Goal: Task Accomplishment & Management: Manage account settings

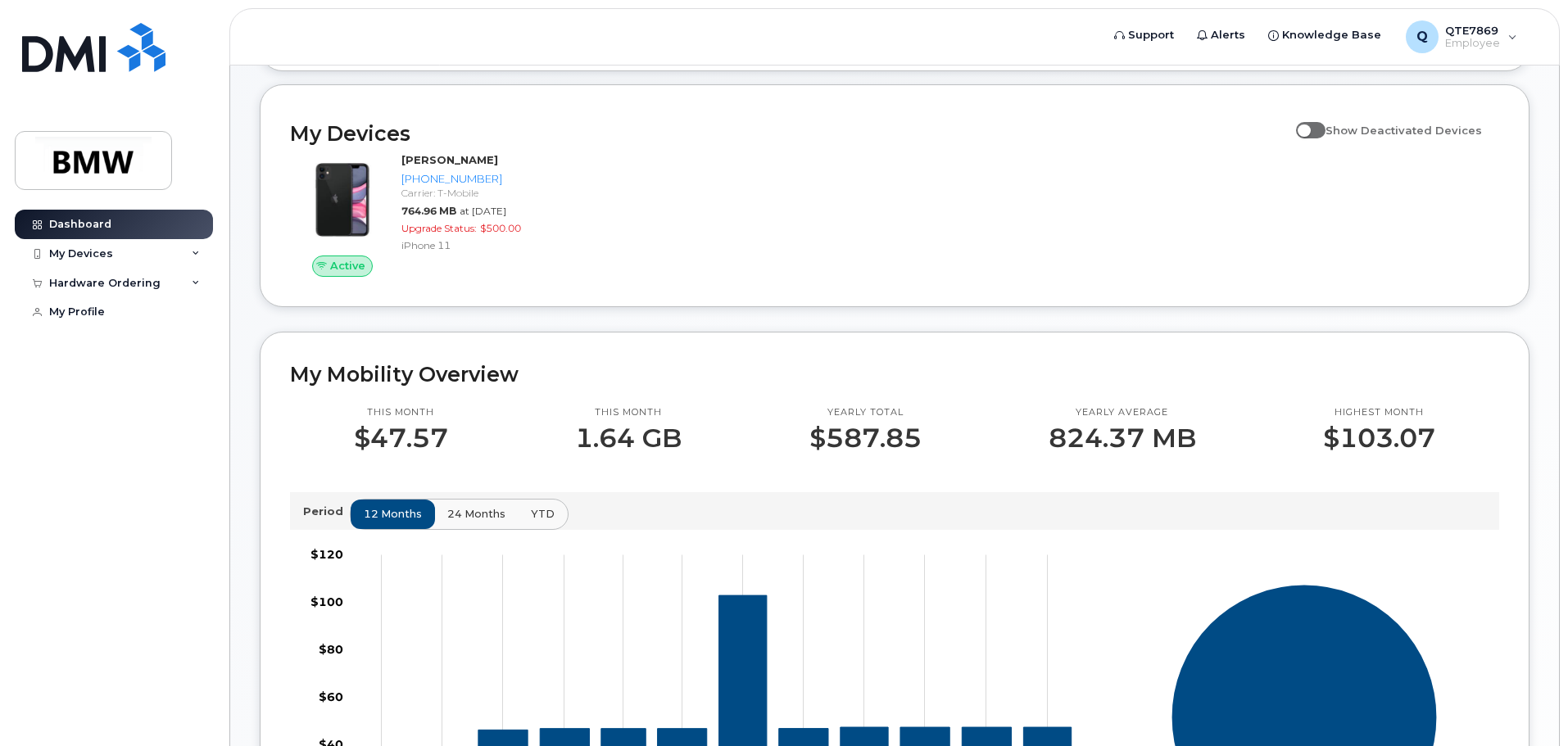
scroll to position [82, 0]
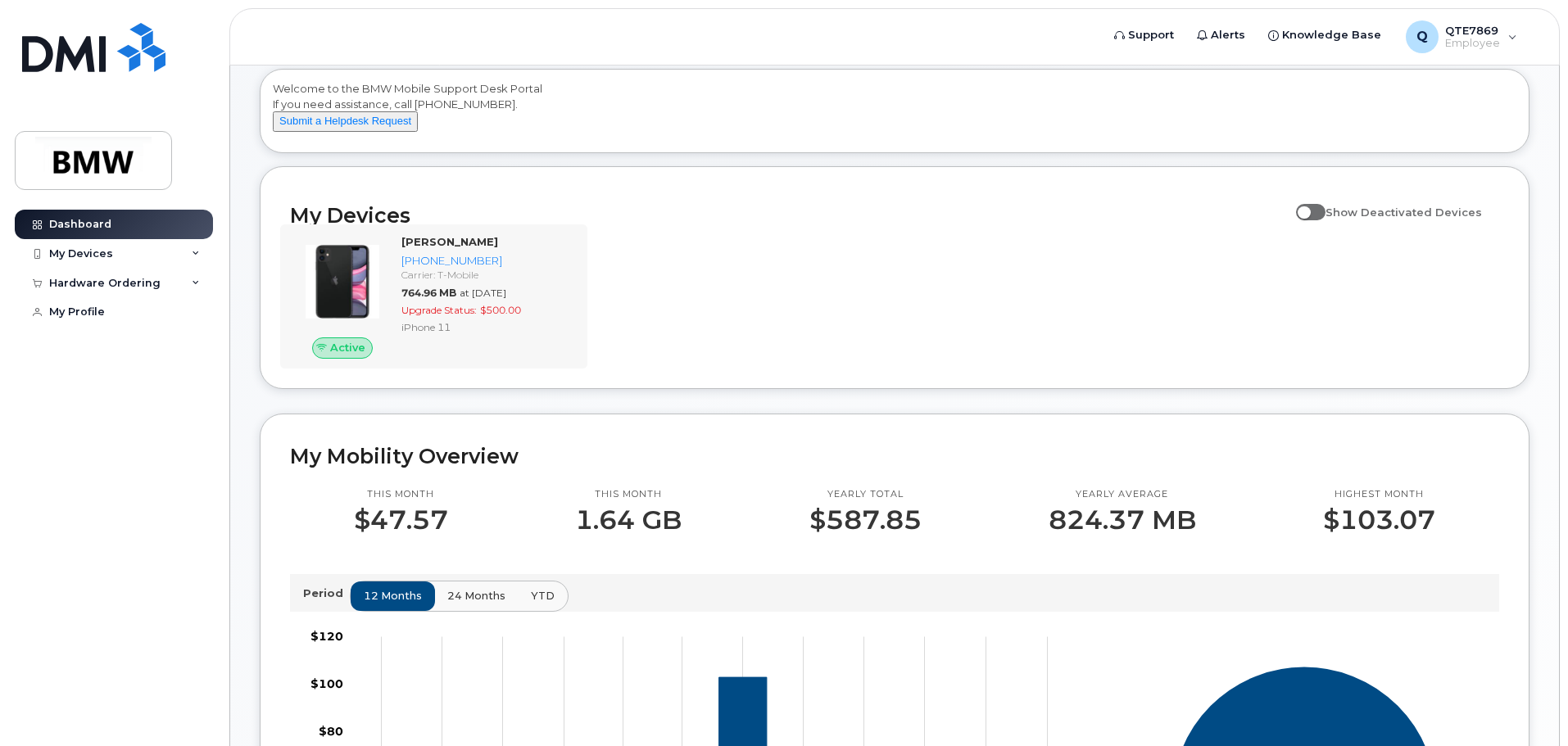
click at [585, 304] on div "Active [PERSON_NAME] [PHONE_NUMBER] Carrier: T-Mobile 764.96 MB at [DATE] Upgra…" at bounding box center [434, 296] width 307 height 145
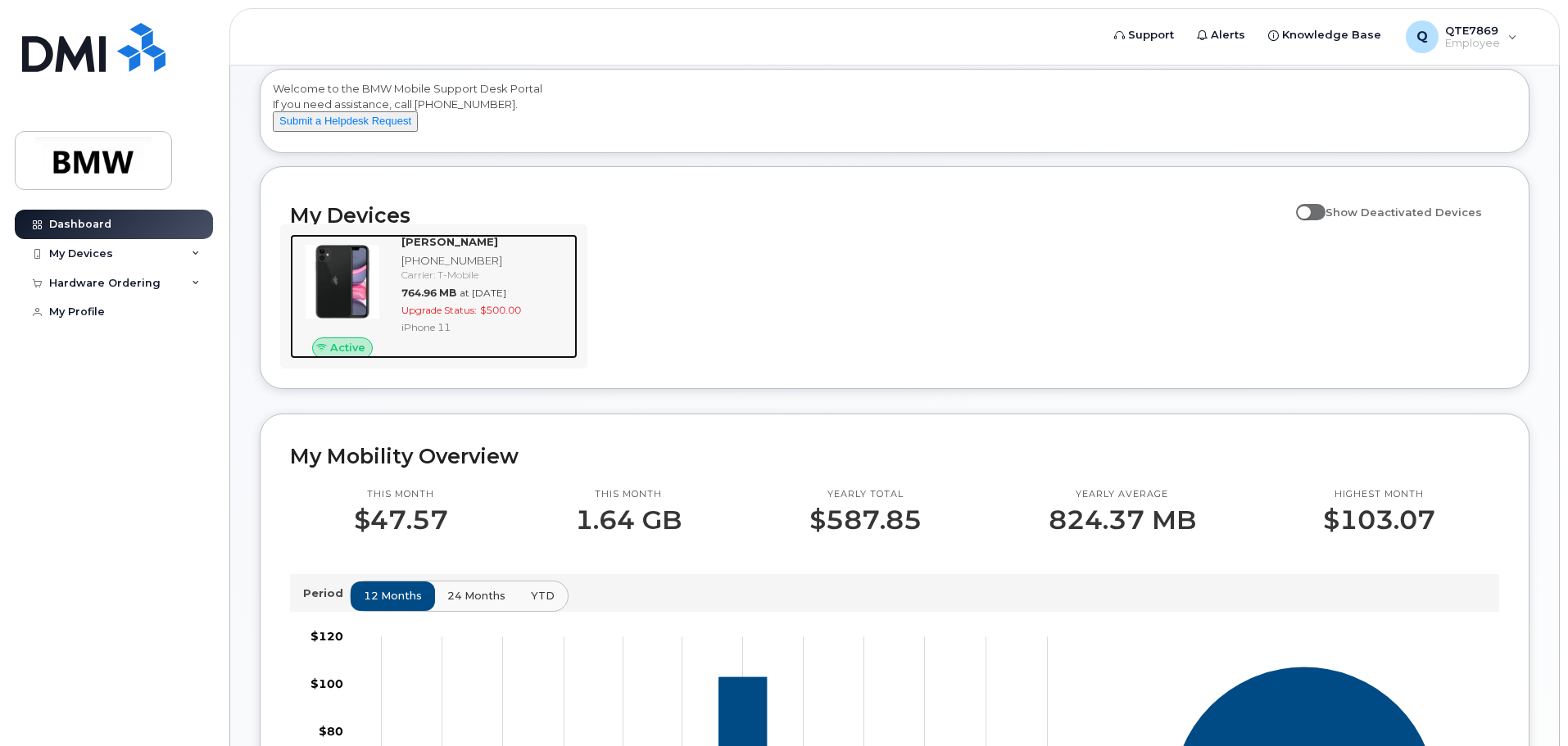
click at [408, 299] on span "764.96 MB" at bounding box center [428, 292] width 55 height 12
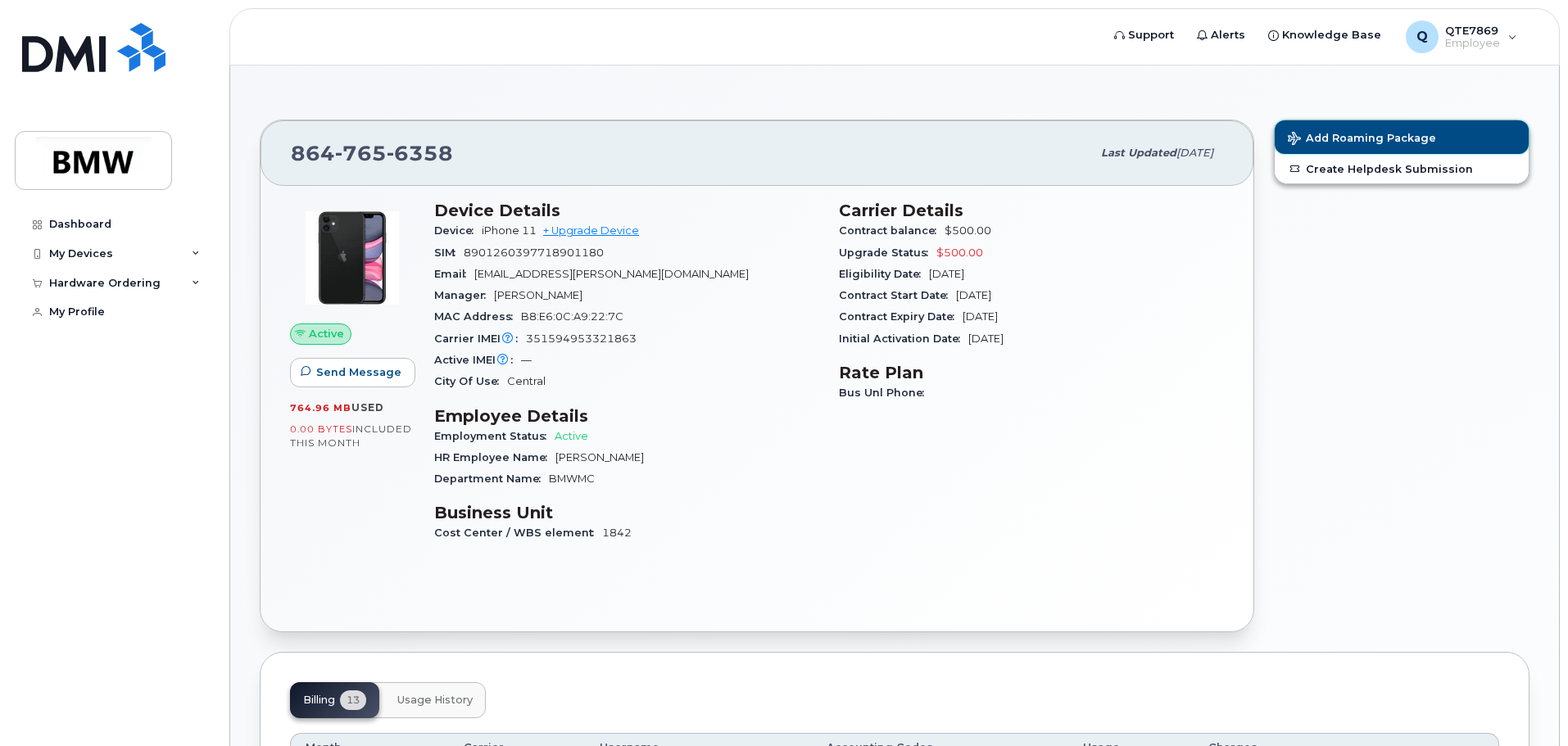
click at [1412, 143] on span "Add Roaming Package" at bounding box center [1362, 140] width 148 height 15
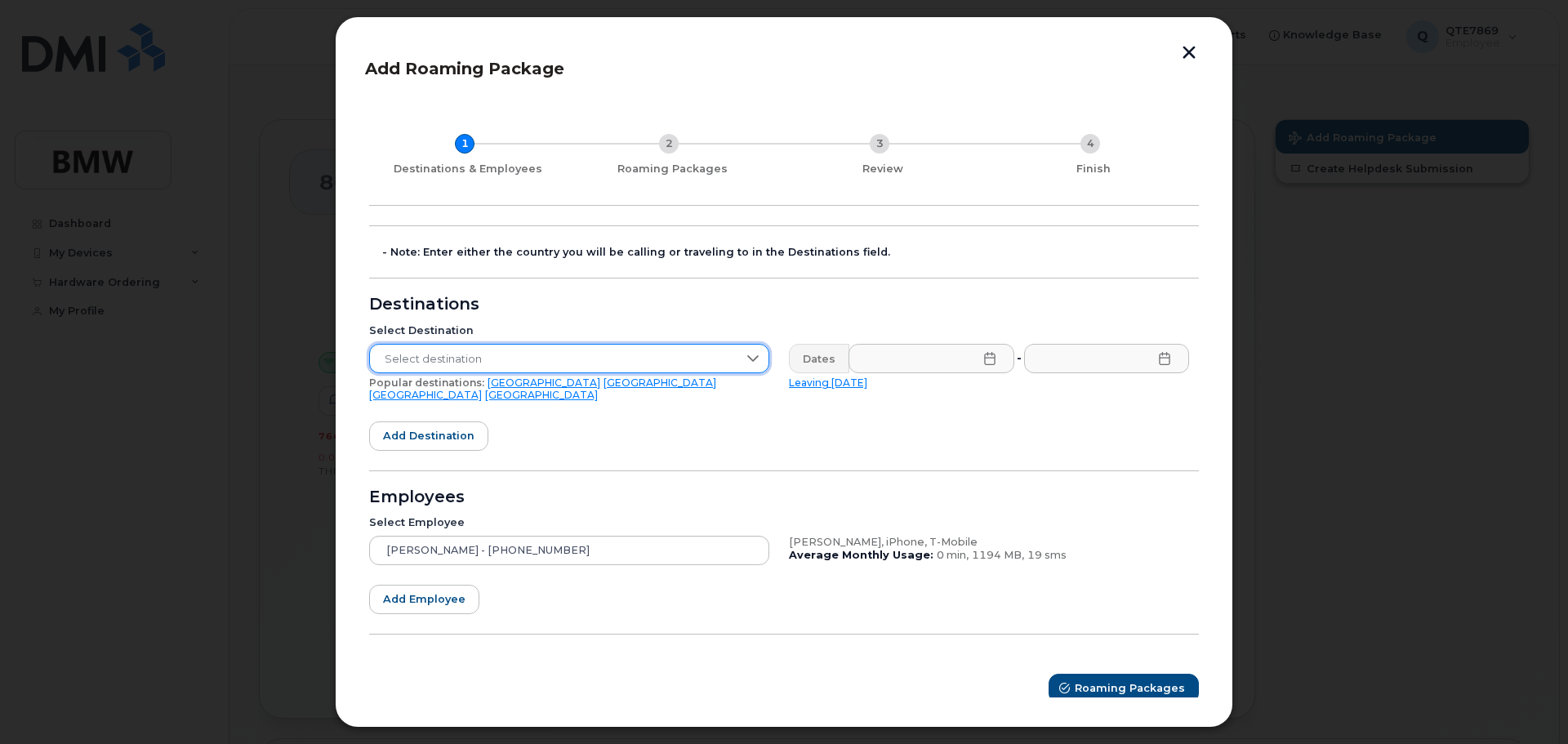
click at [469, 357] on span "Select destination" at bounding box center [553, 359] width 368 height 30
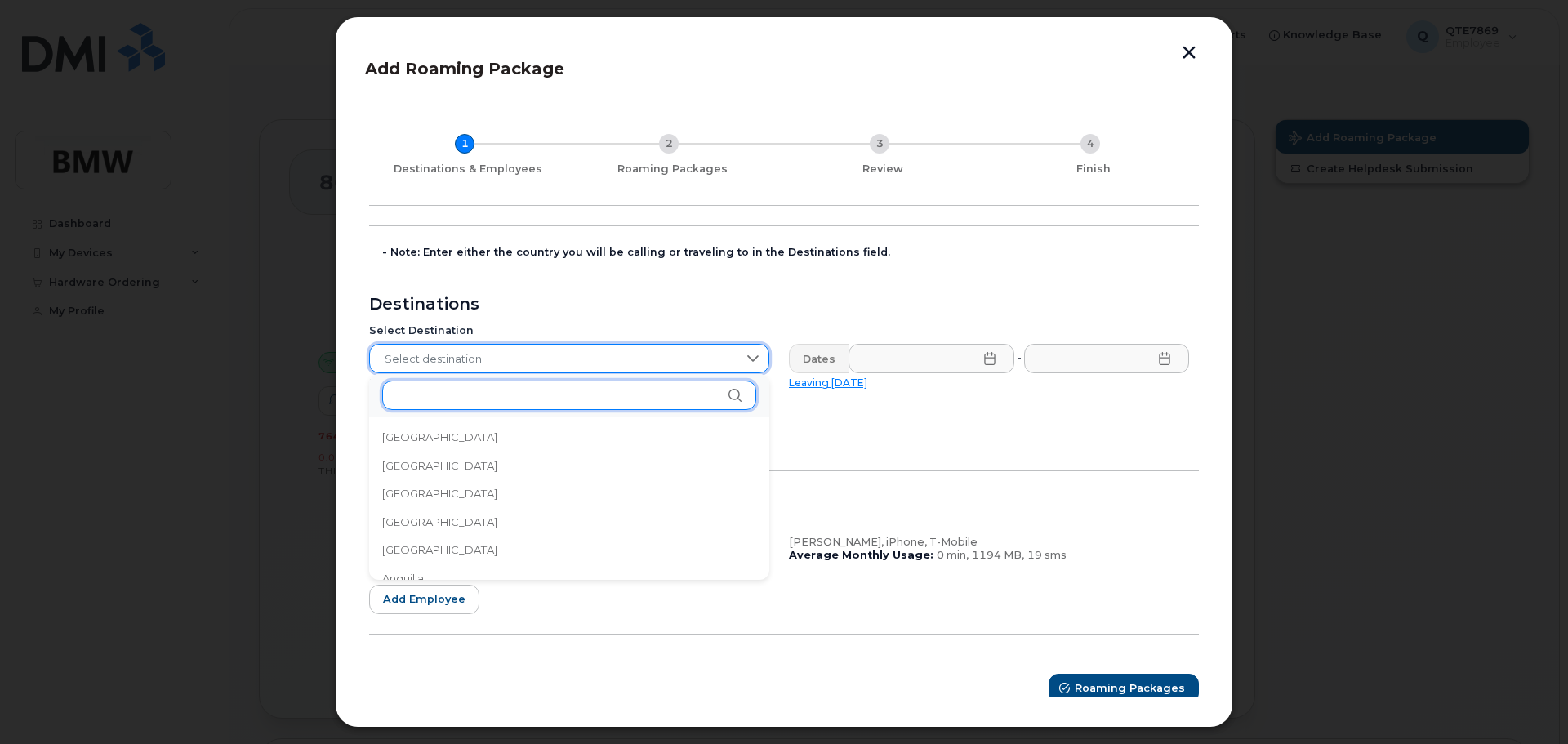
click at [471, 402] on input "text" at bounding box center [569, 395] width 374 height 30
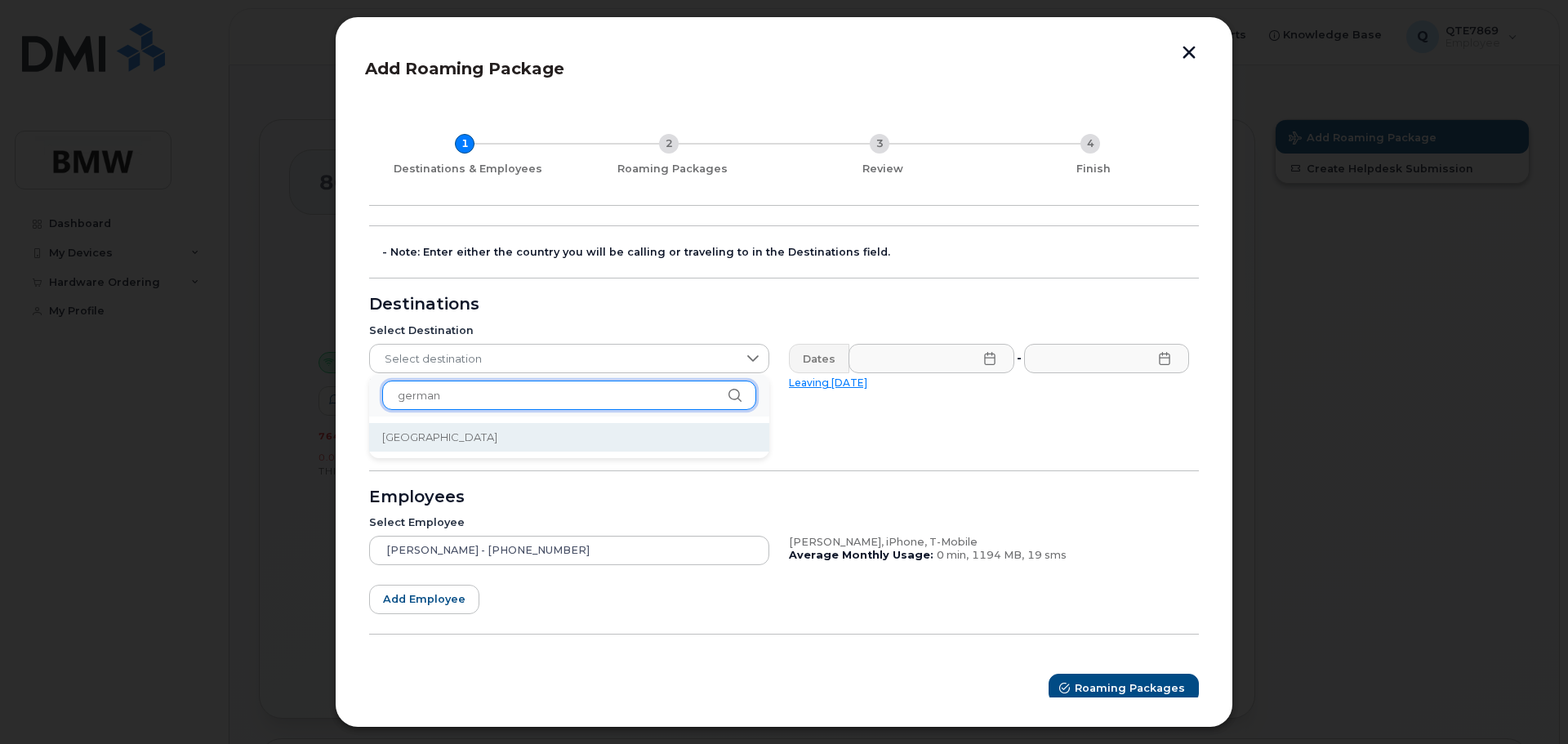
type input "german"
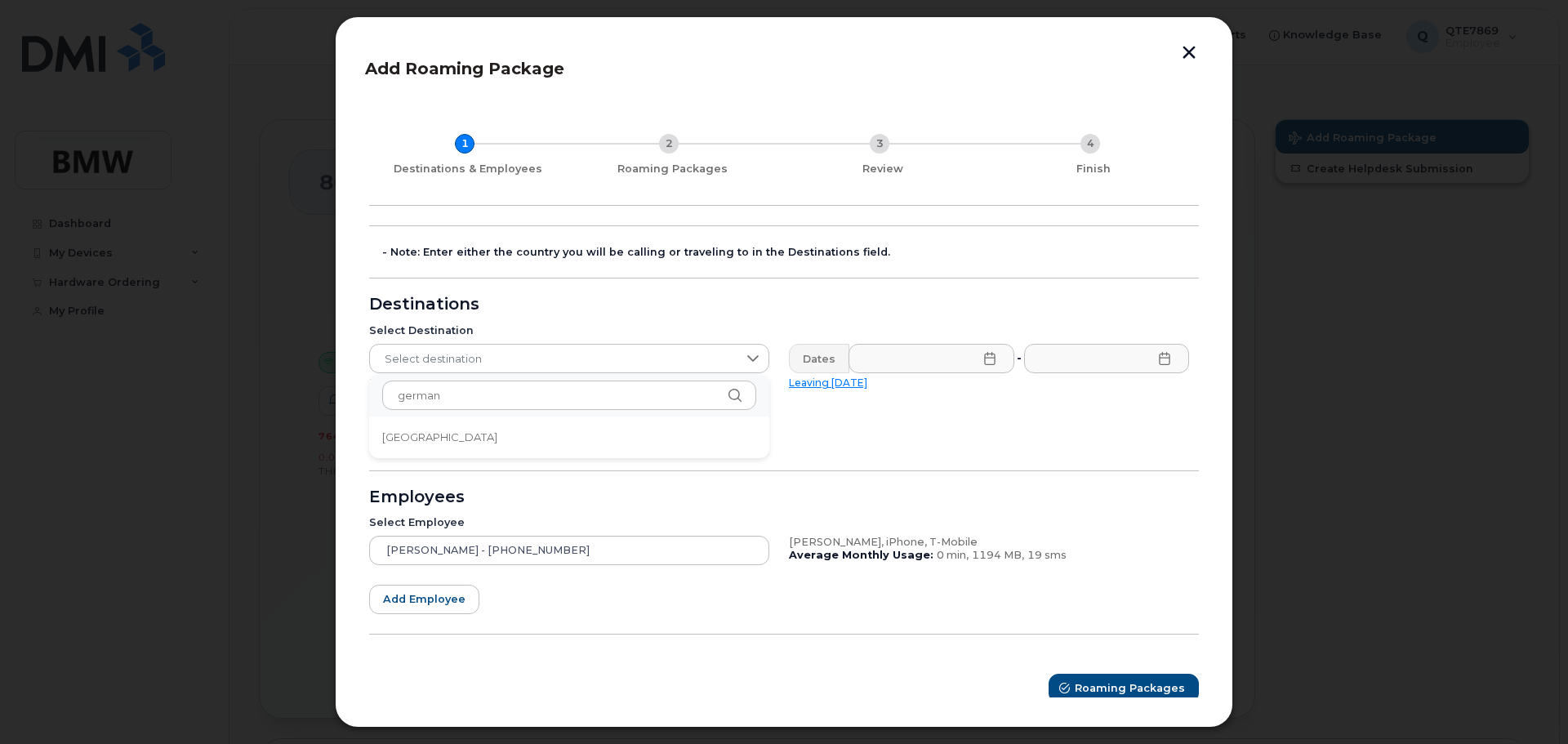
click at [449, 435] on li "Germany" at bounding box center [569, 437] width 400 height 29
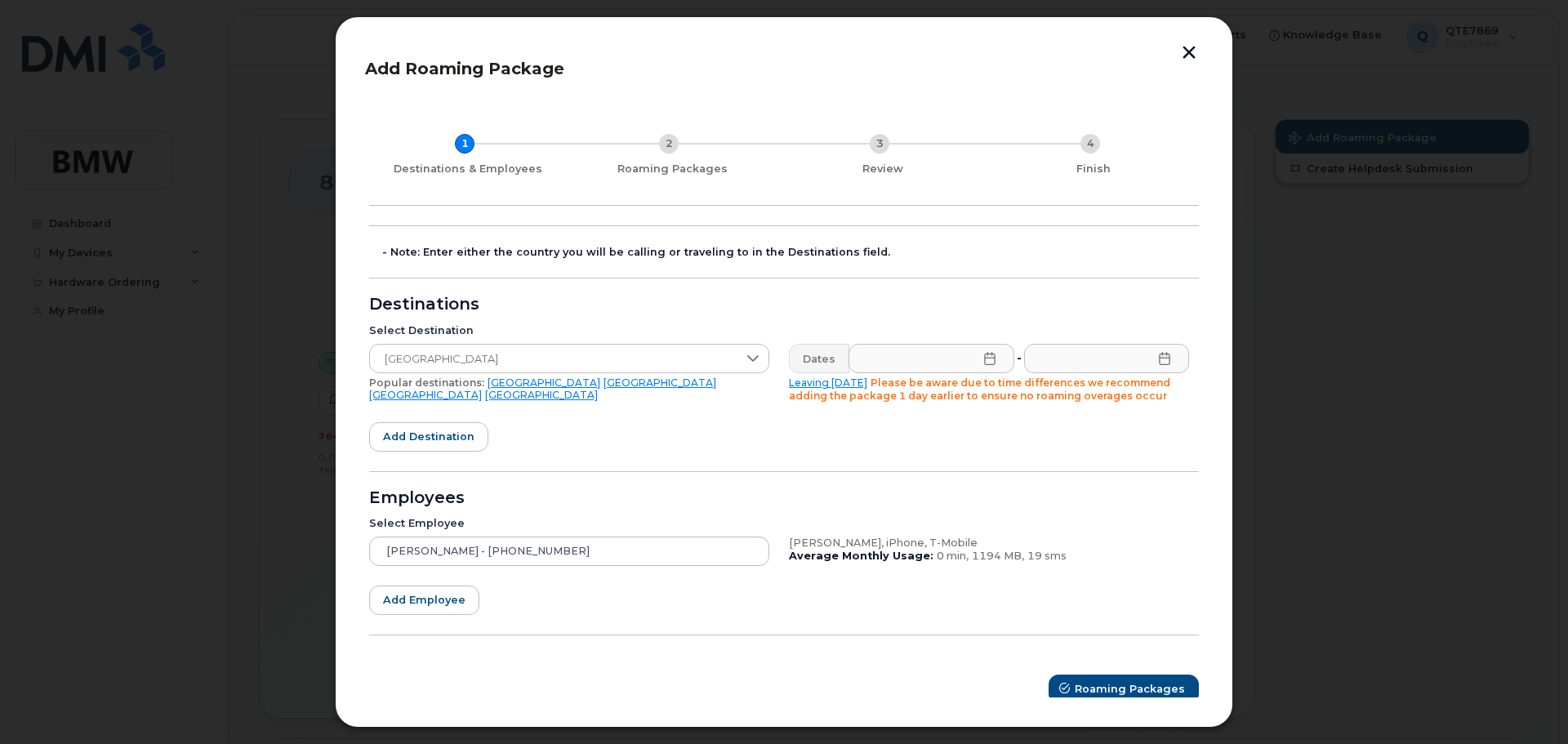
click at [984, 363] on icon at bounding box center [990, 359] width 13 height 13
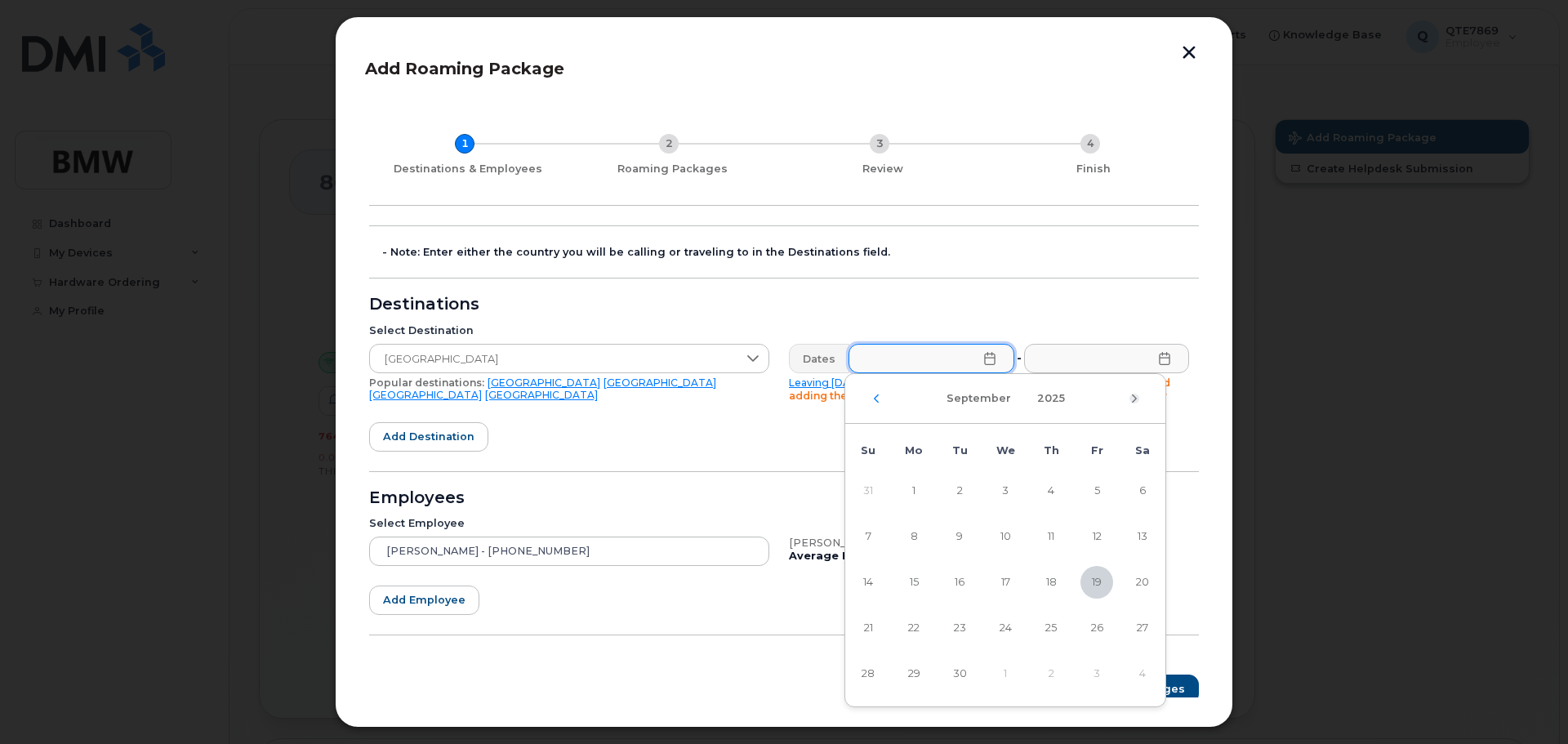
click at [1133, 398] on icon "Next Month" at bounding box center [1134, 399] width 10 height 13
click at [958, 627] on span "21" at bounding box center [960, 628] width 32 height 32
type input "10/21/2025"
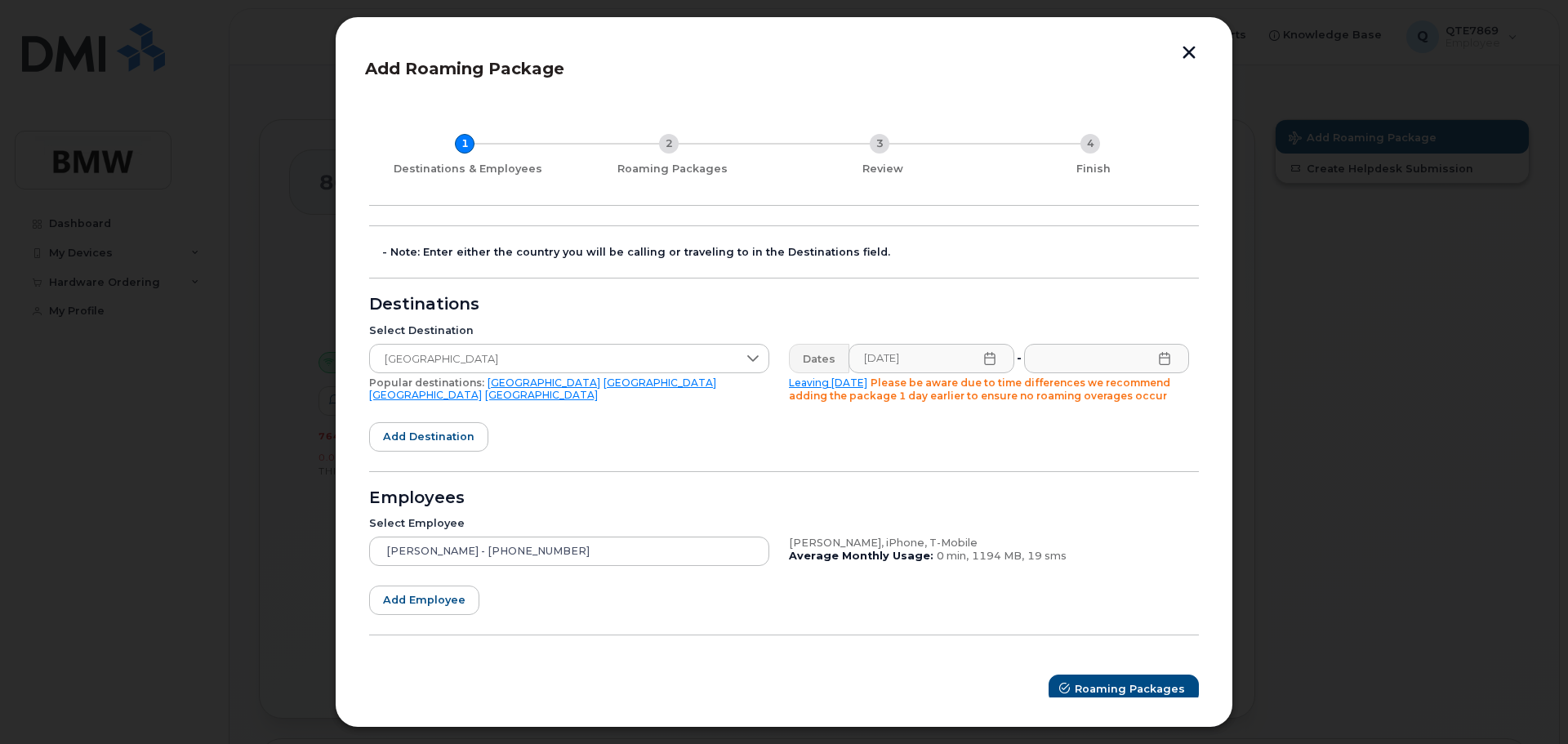
click at [1164, 358] on icon at bounding box center [1164, 359] width 11 height 13
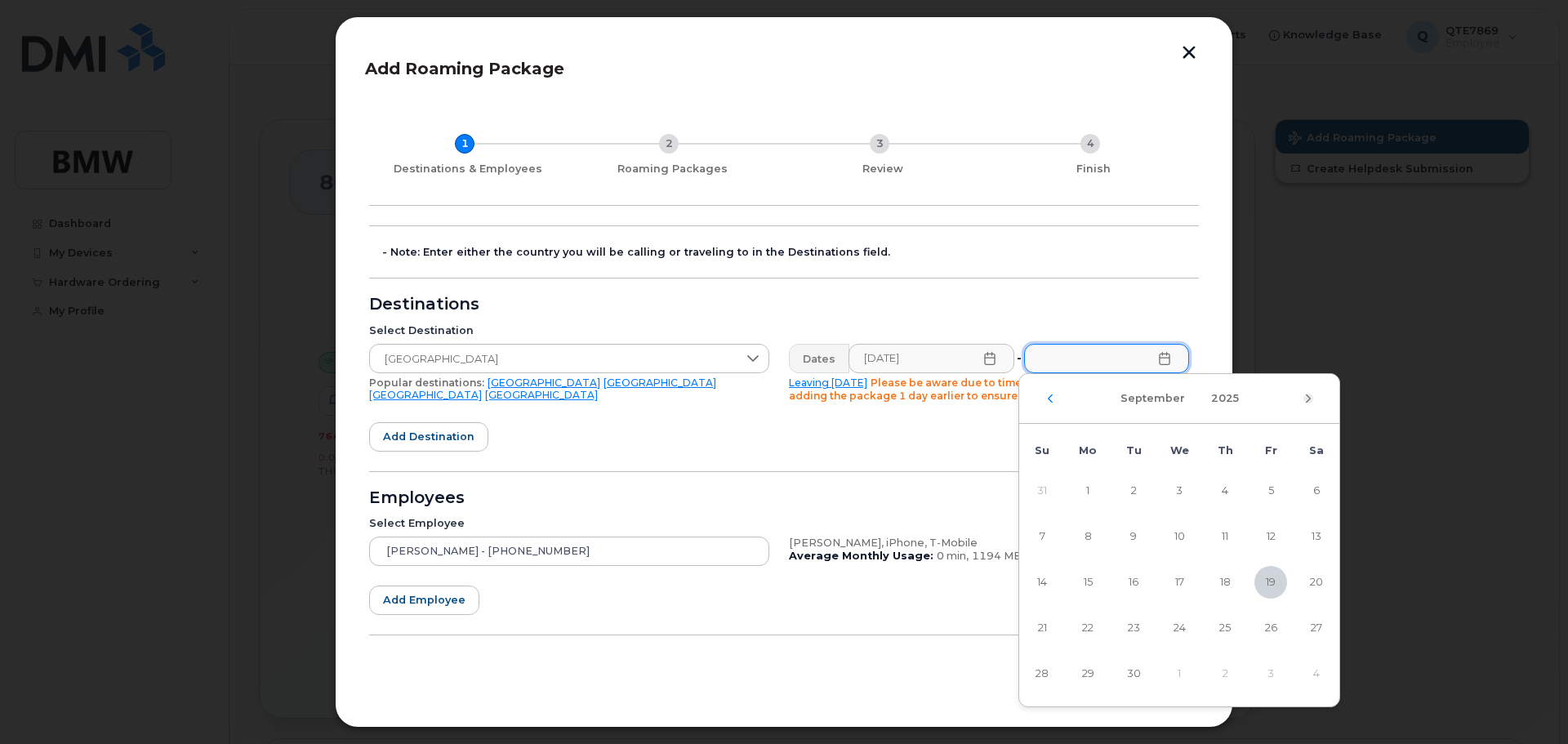
click at [1306, 398] on icon "Next Month" at bounding box center [1308, 399] width 10 height 13
click at [1047, 545] on span "2" at bounding box center [1042, 537] width 32 height 32
type input "11/02/2025"
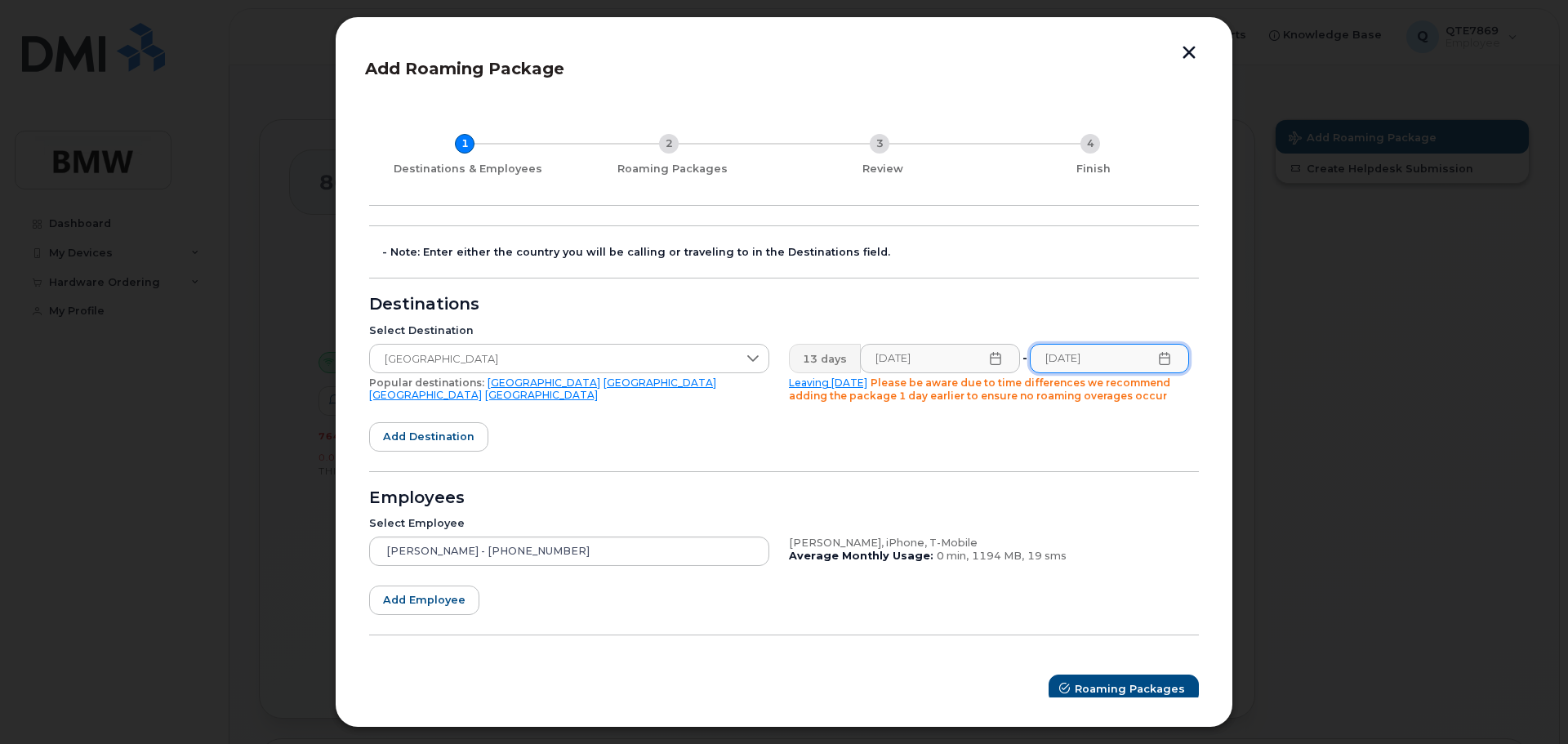
click at [703, 438] on form "- Note: Enter either the country you will be calling or traveling to in the Des…" at bounding box center [784, 464] width 830 height 478
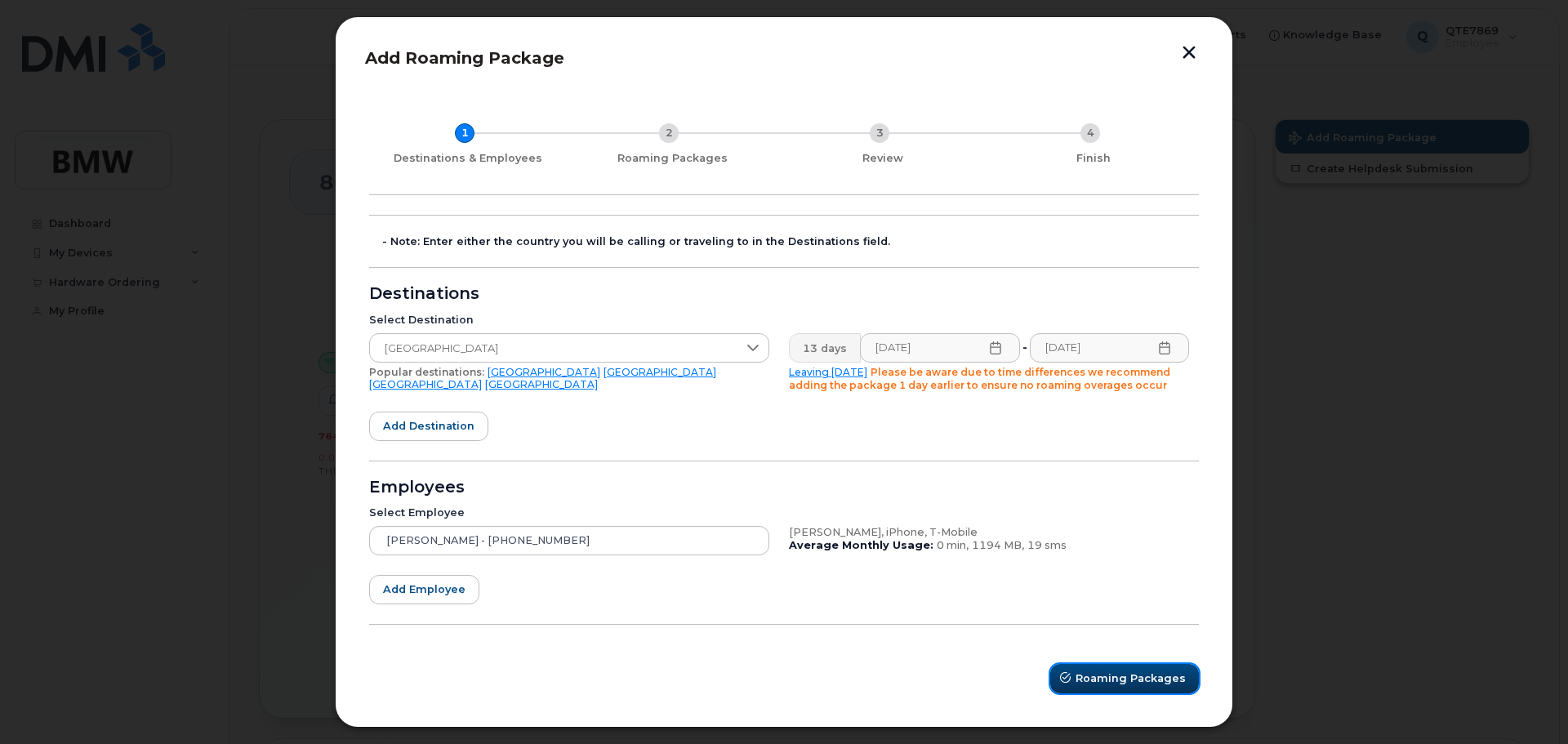
click at [1115, 680] on span "Roaming Packages" at bounding box center [1131, 678] width 110 height 15
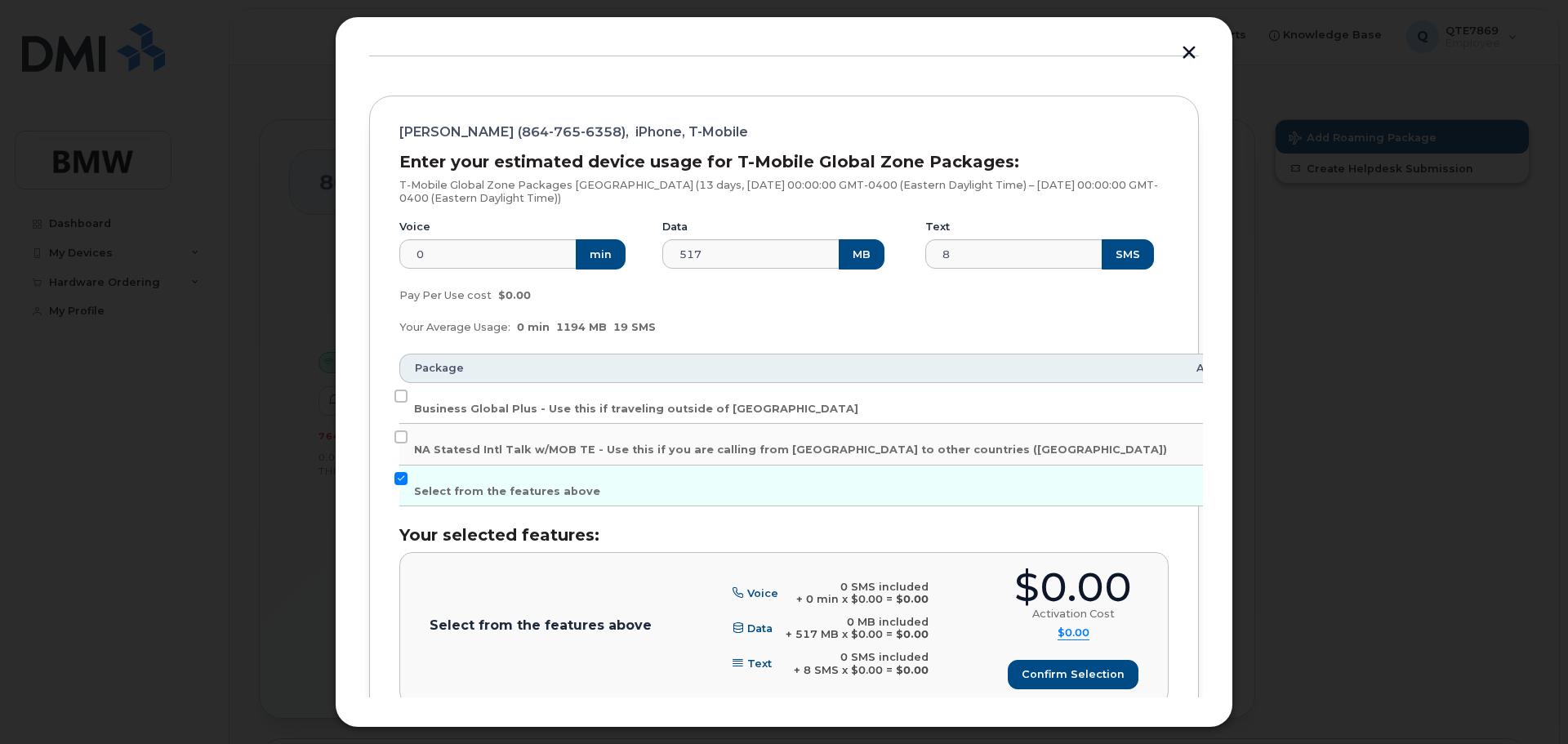
scroll to position [174, 0]
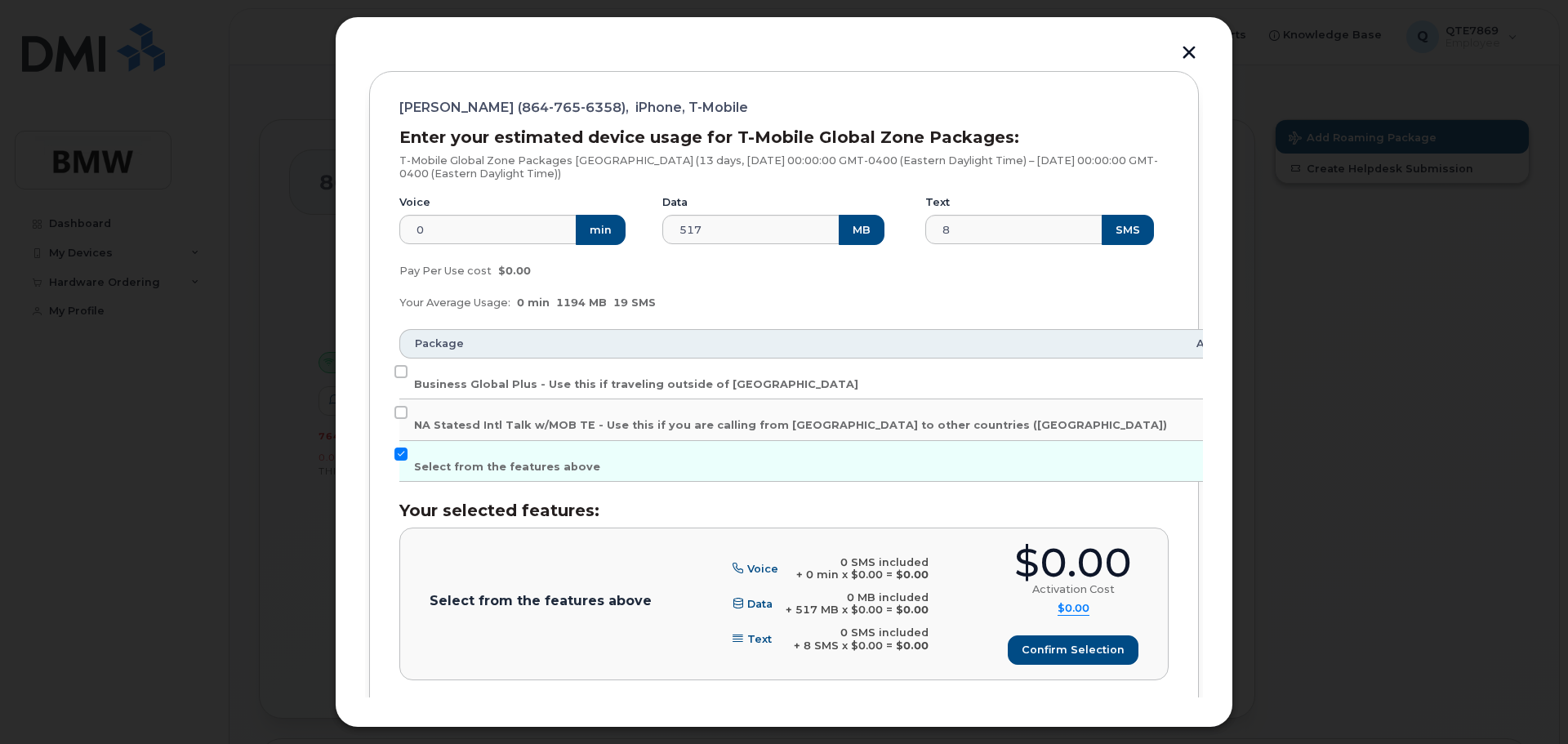
click at [397, 364] on div "Brenden Bleavins (864-765-6358), iPhone, T-Mobile Enter your estimated device u…" at bounding box center [784, 397] width 830 height 654
click at [400, 375] on input "Business Global Plus - Use this if traveling outside of North America" at bounding box center [401, 372] width 13 height 13
checkbox input "true"
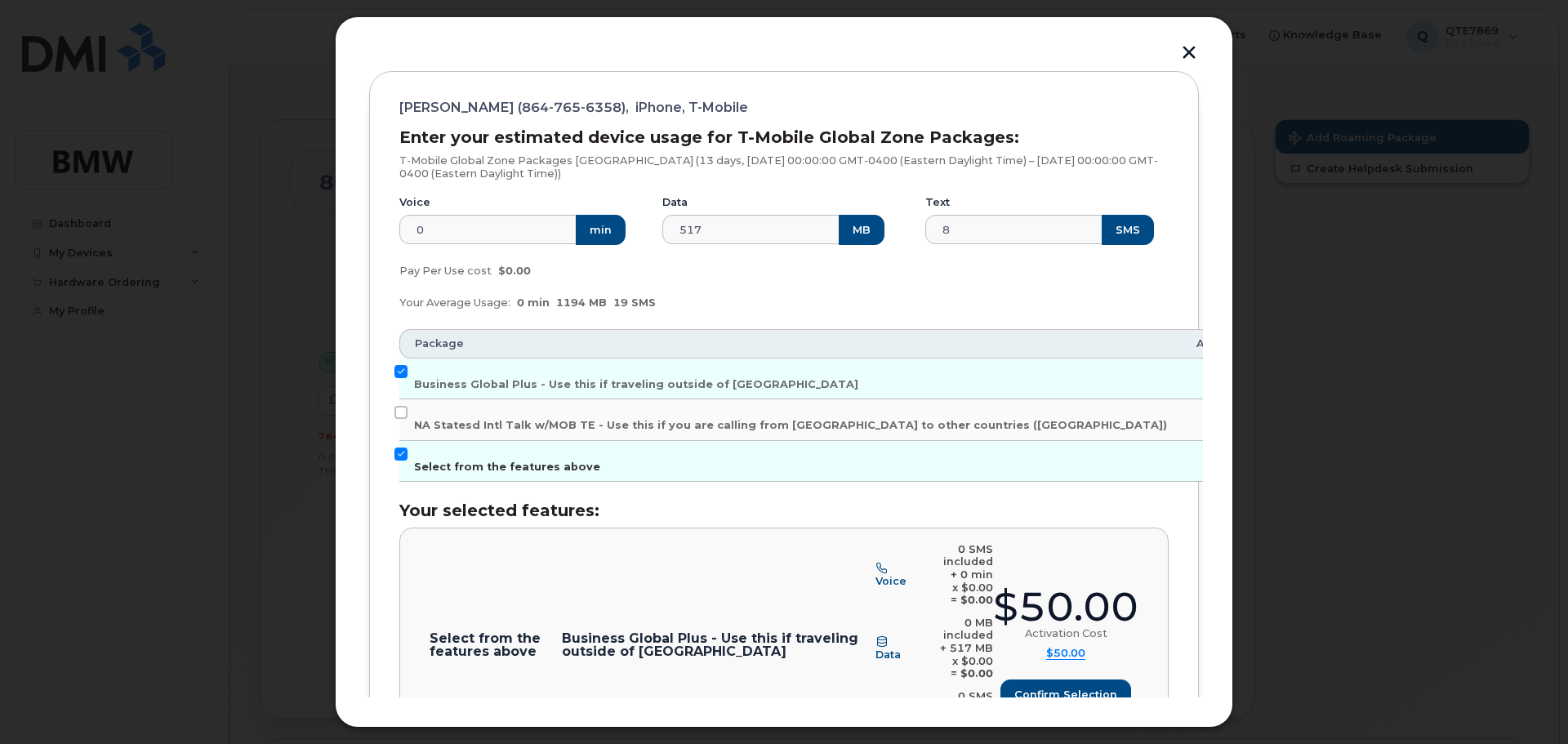
click at [395, 450] on input "Select from the features above" at bounding box center [401, 455] width 13 height 13
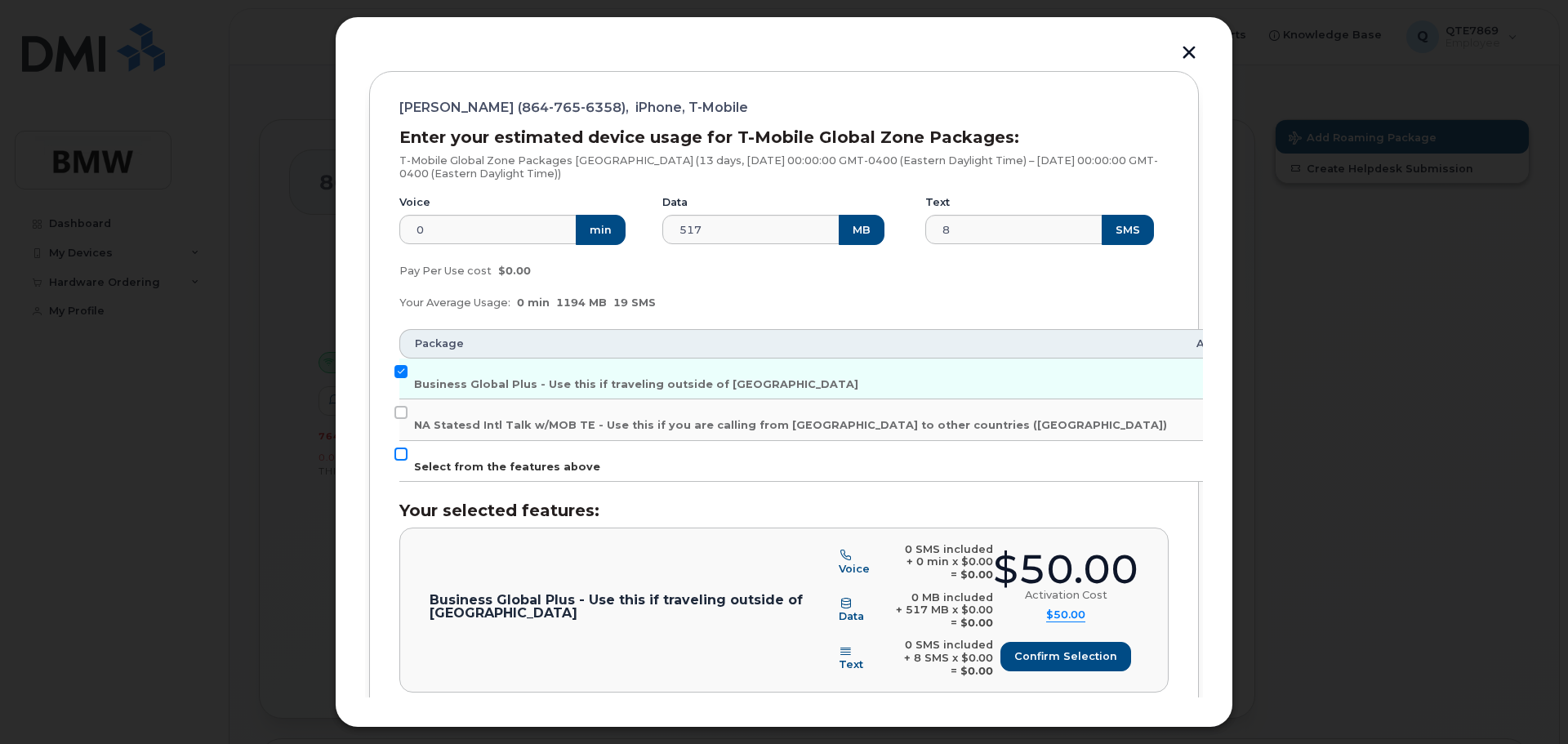
click at [395, 450] on input "Select from the features above" at bounding box center [401, 455] width 13 height 13
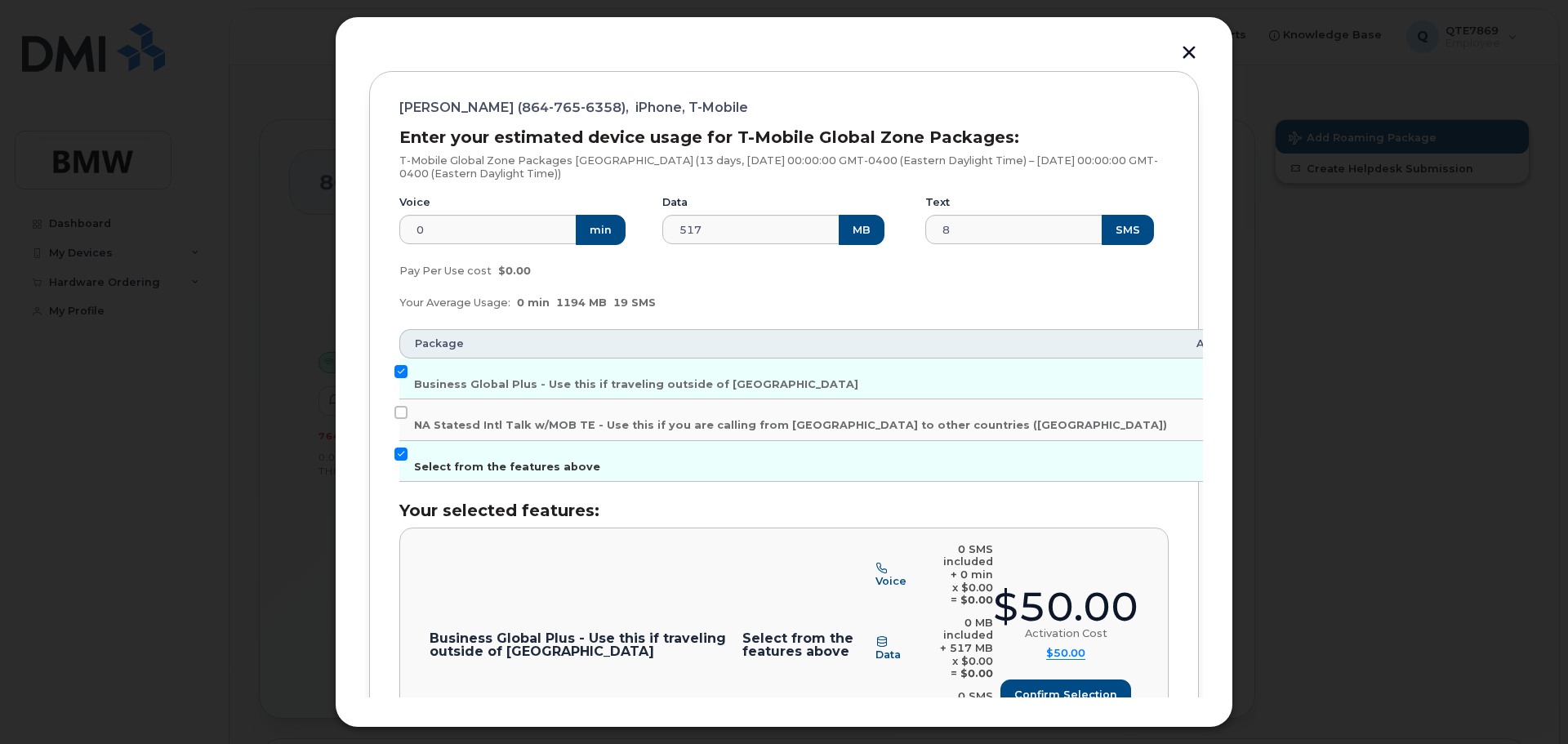
click at [395, 450] on input "Select from the features above" at bounding box center [401, 455] width 13 height 13
checkbox input "false"
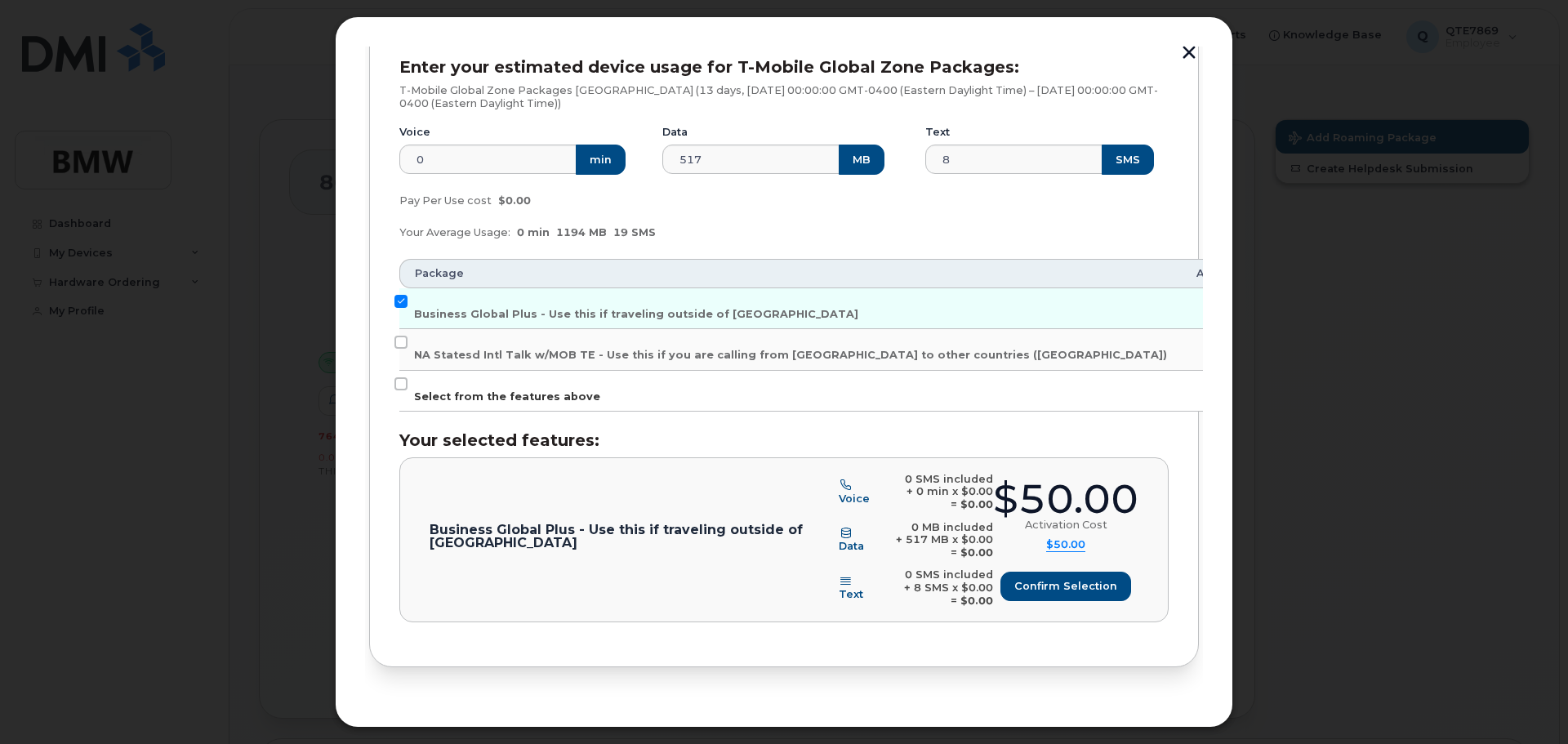
scroll to position [287, 0]
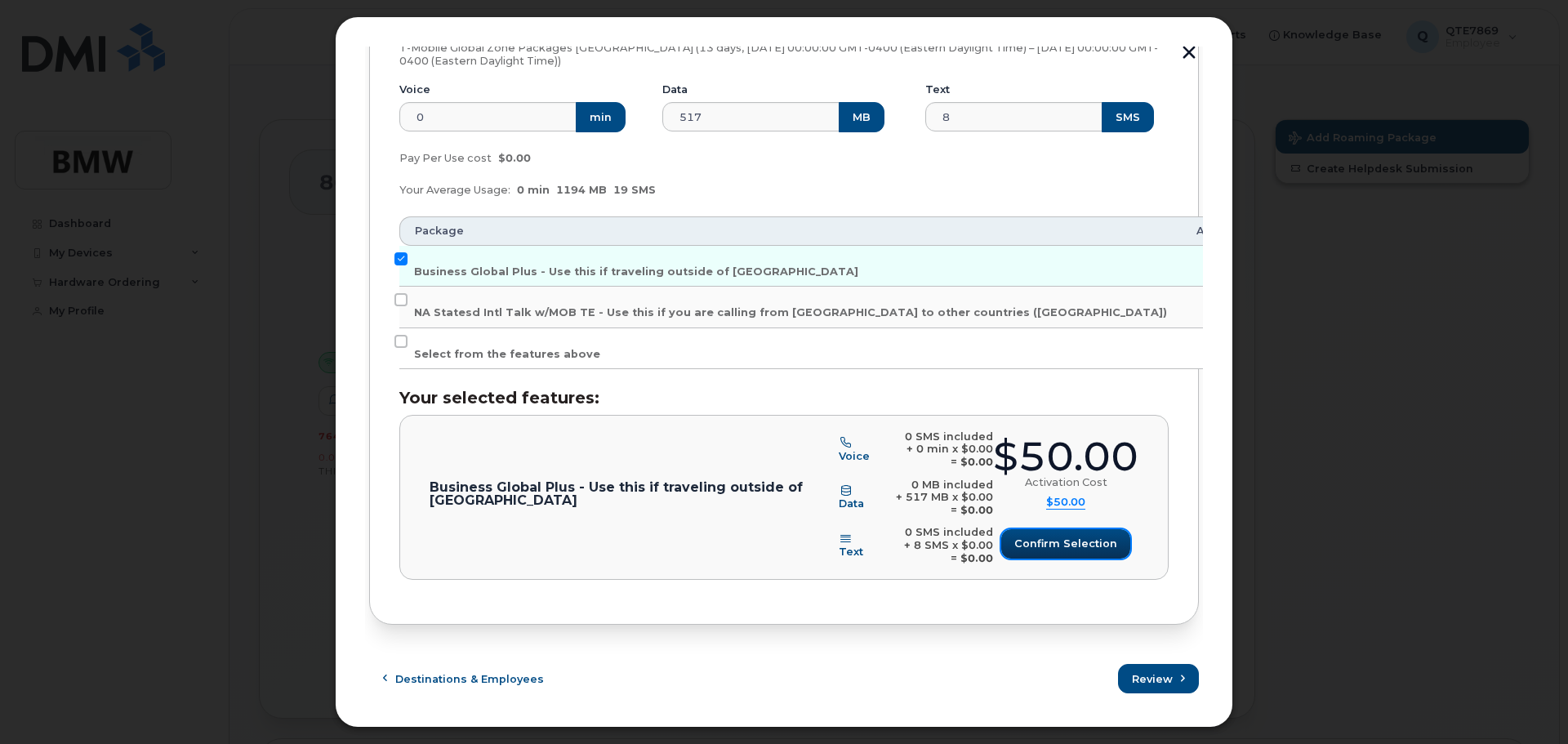
click at [1077, 545] on span "Confirm selection" at bounding box center [1066, 543] width 103 height 15
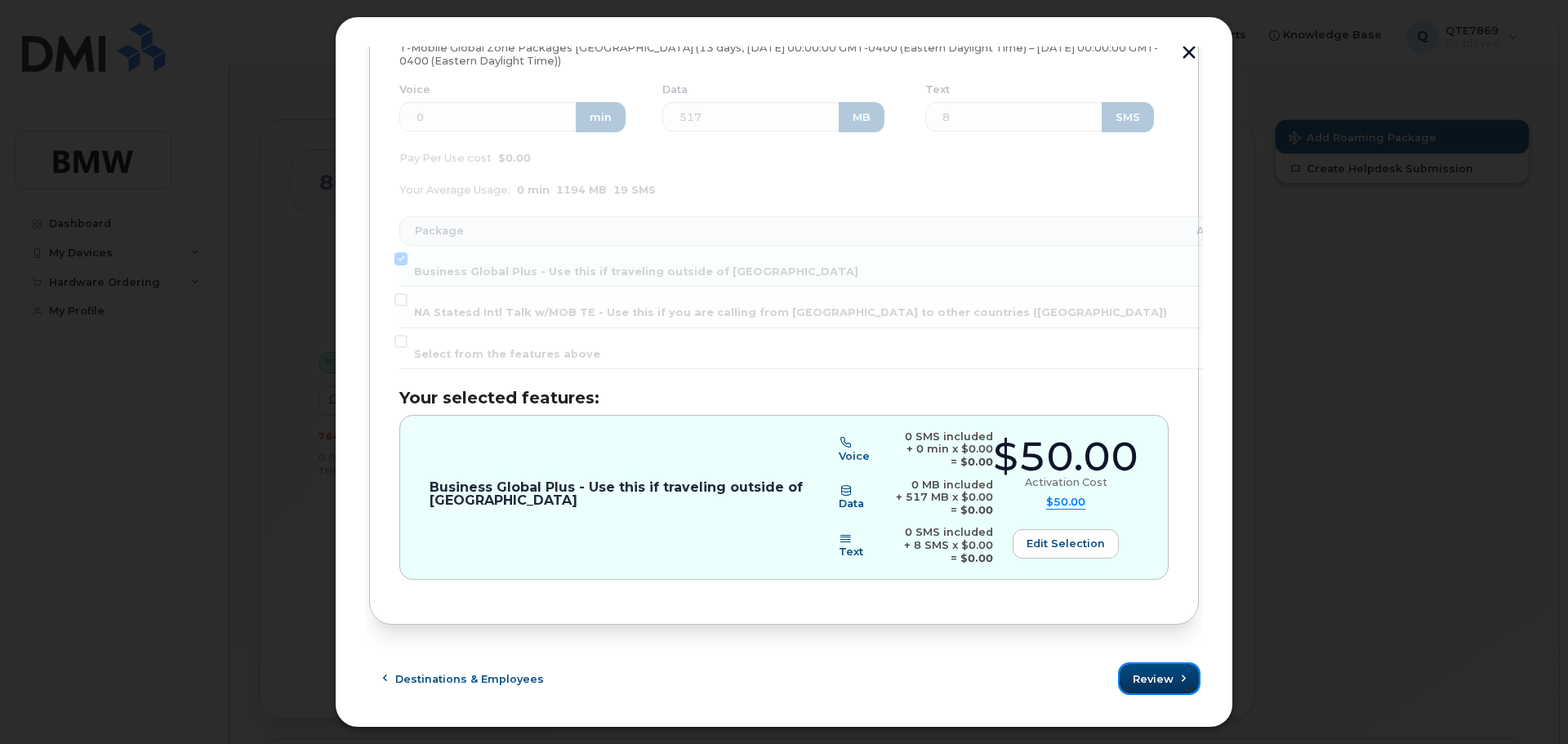
click at [1162, 689] on button "Review" at bounding box center [1159, 678] width 79 height 30
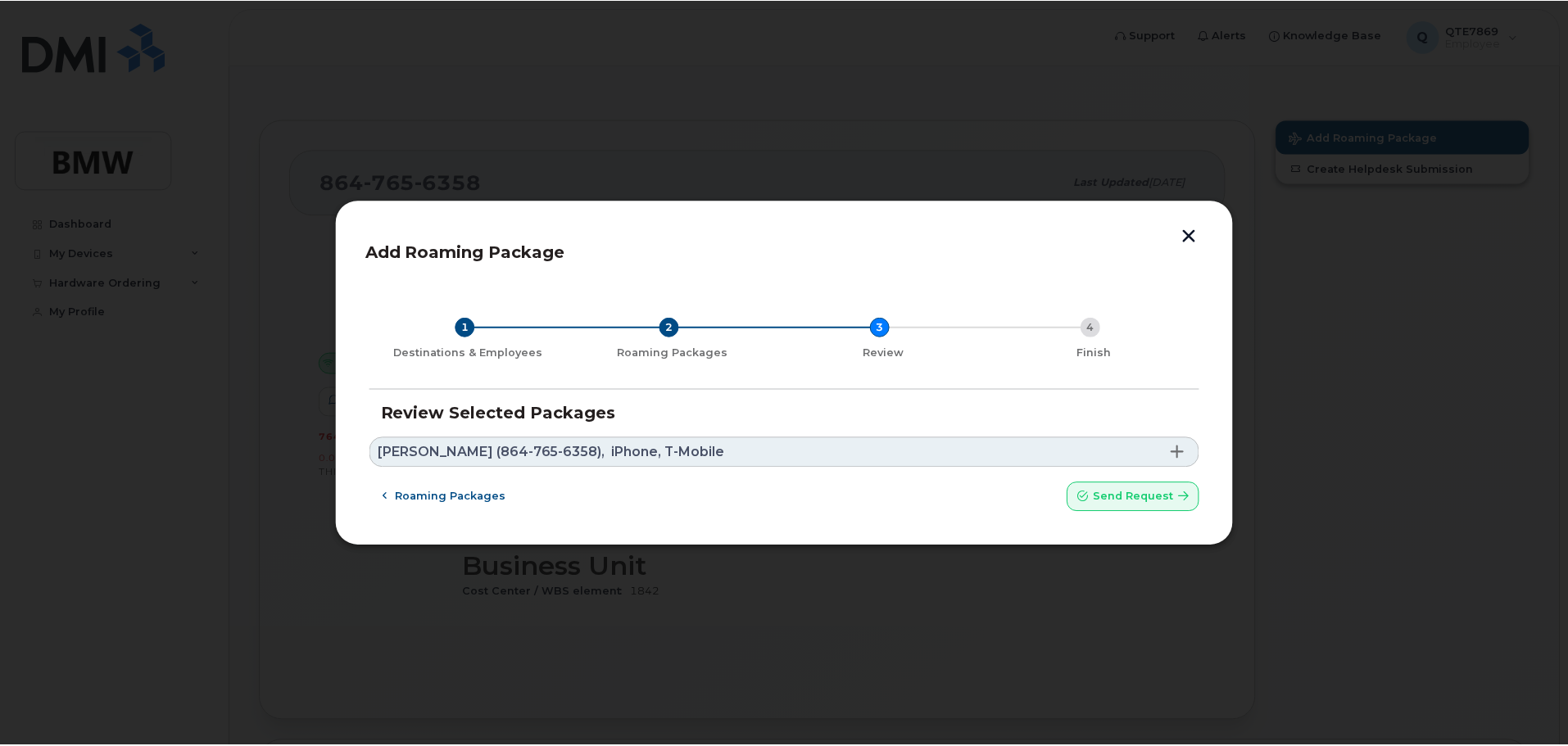
scroll to position [0, 0]
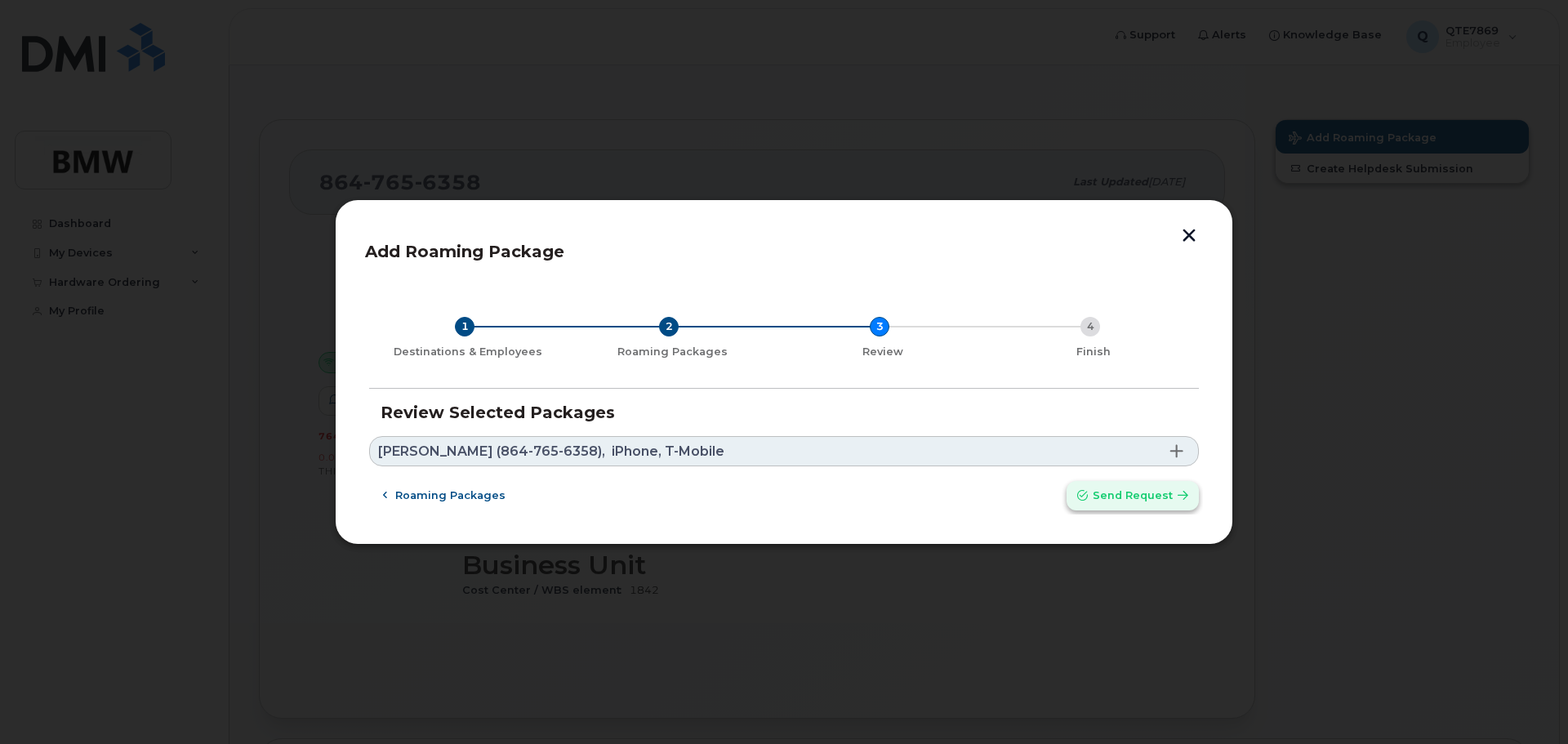
click at [1161, 497] on span "Send request" at bounding box center [1133, 496] width 80 height 15
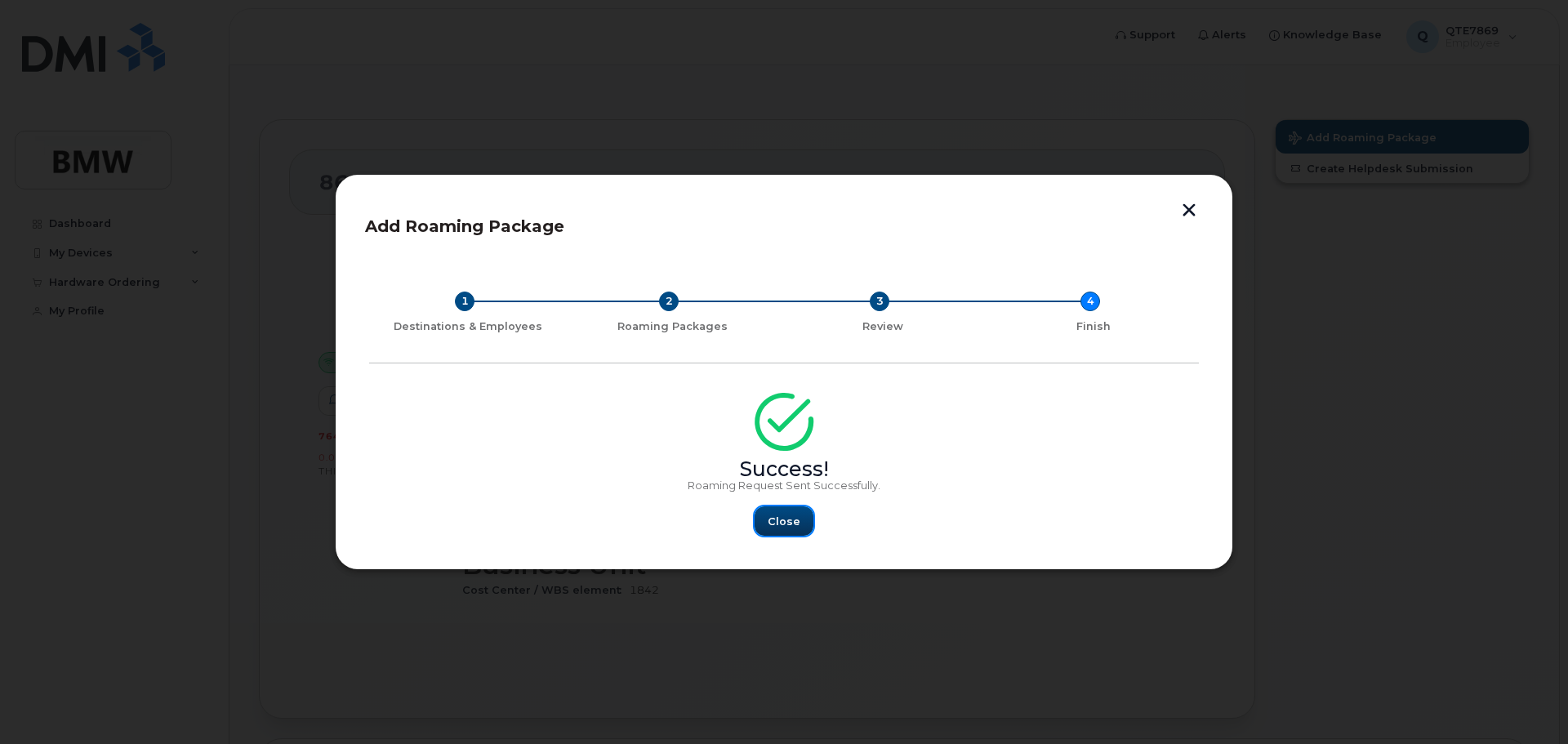
click at [789, 522] on span "Close" at bounding box center [784, 521] width 32 height 15
